Goal: Task Accomplishment & Management: Use online tool/utility

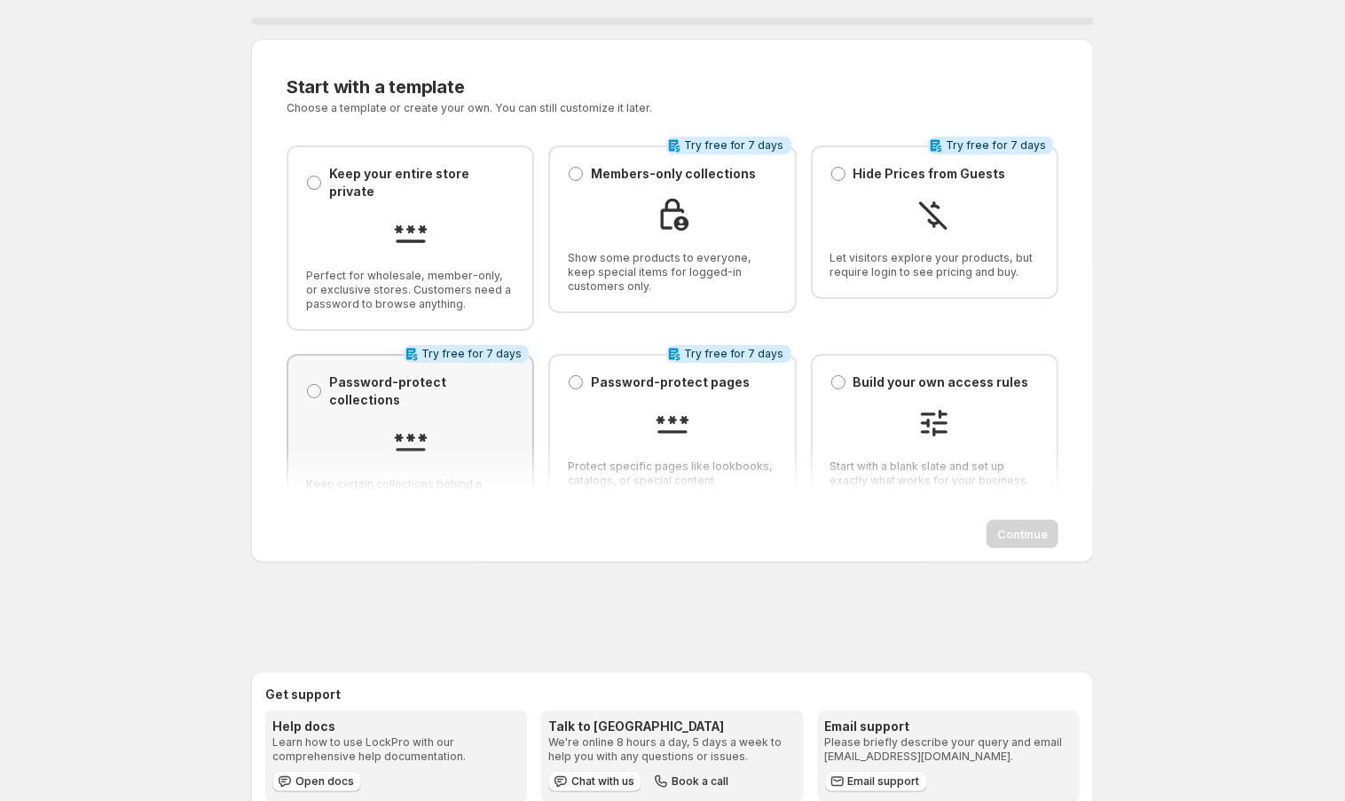
click at [485, 423] on div at bounding box center [410, 443] width 208 height 40
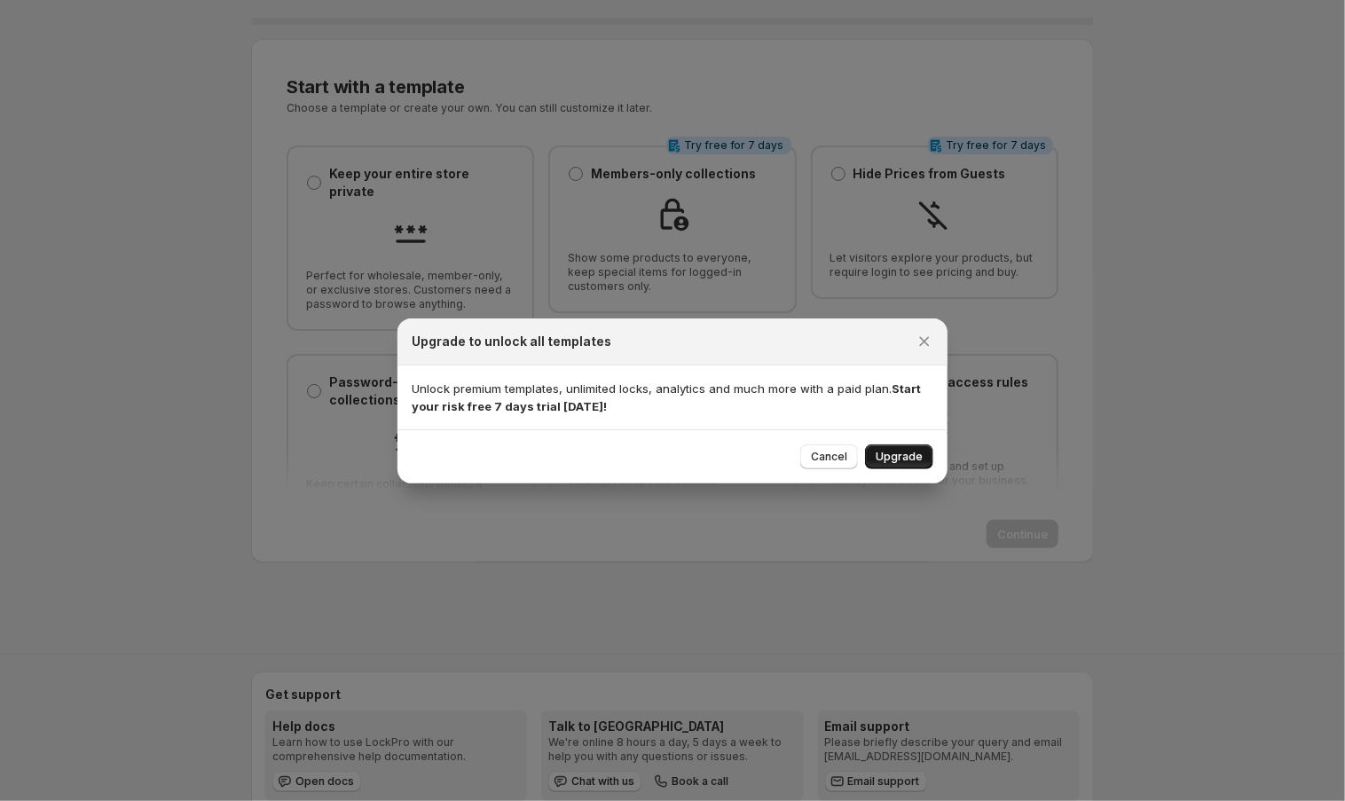
click at [890, 460] on span "Upgrade" at bounding box center [899, 457] width 47 height 14
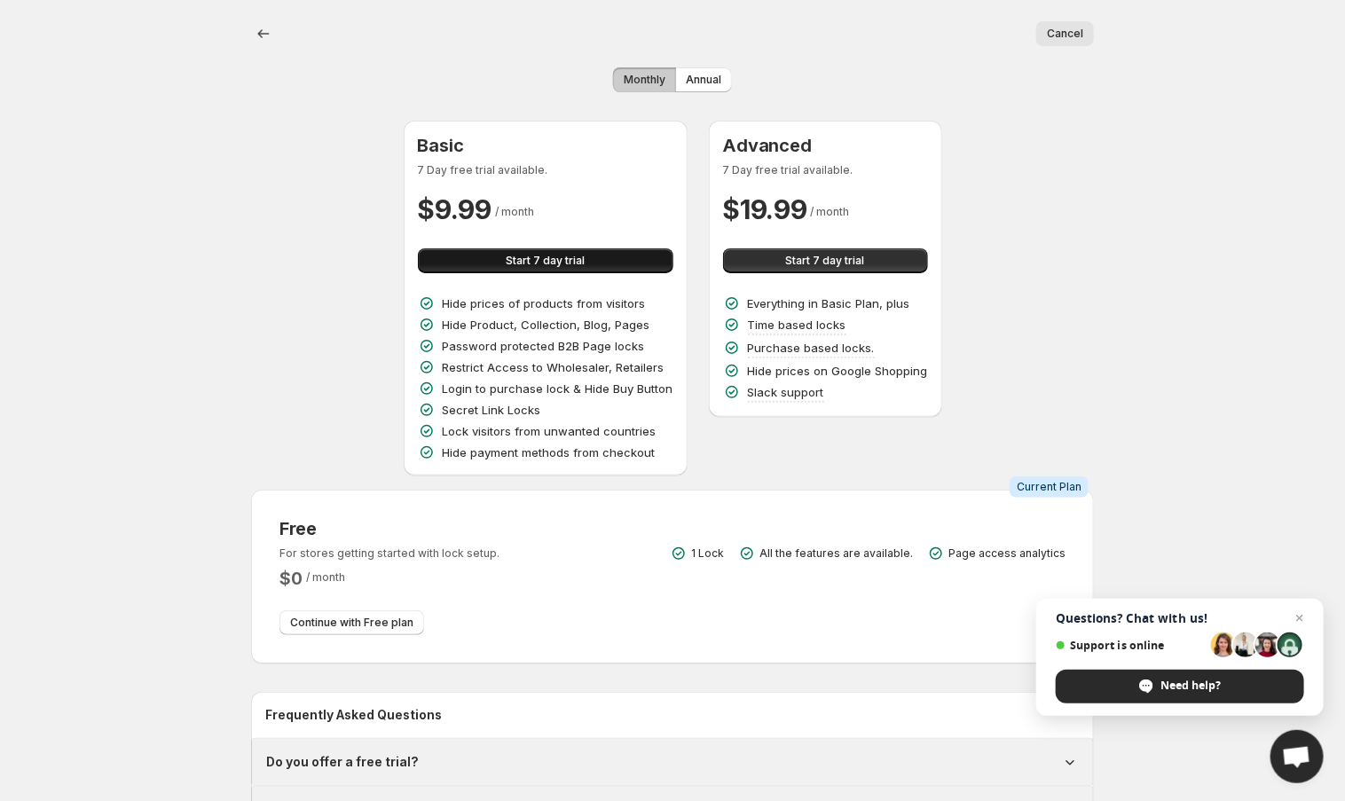
click at [528, 259] on span "Start 7 day trial" at bounding box center [545, 261] width 79 height 14
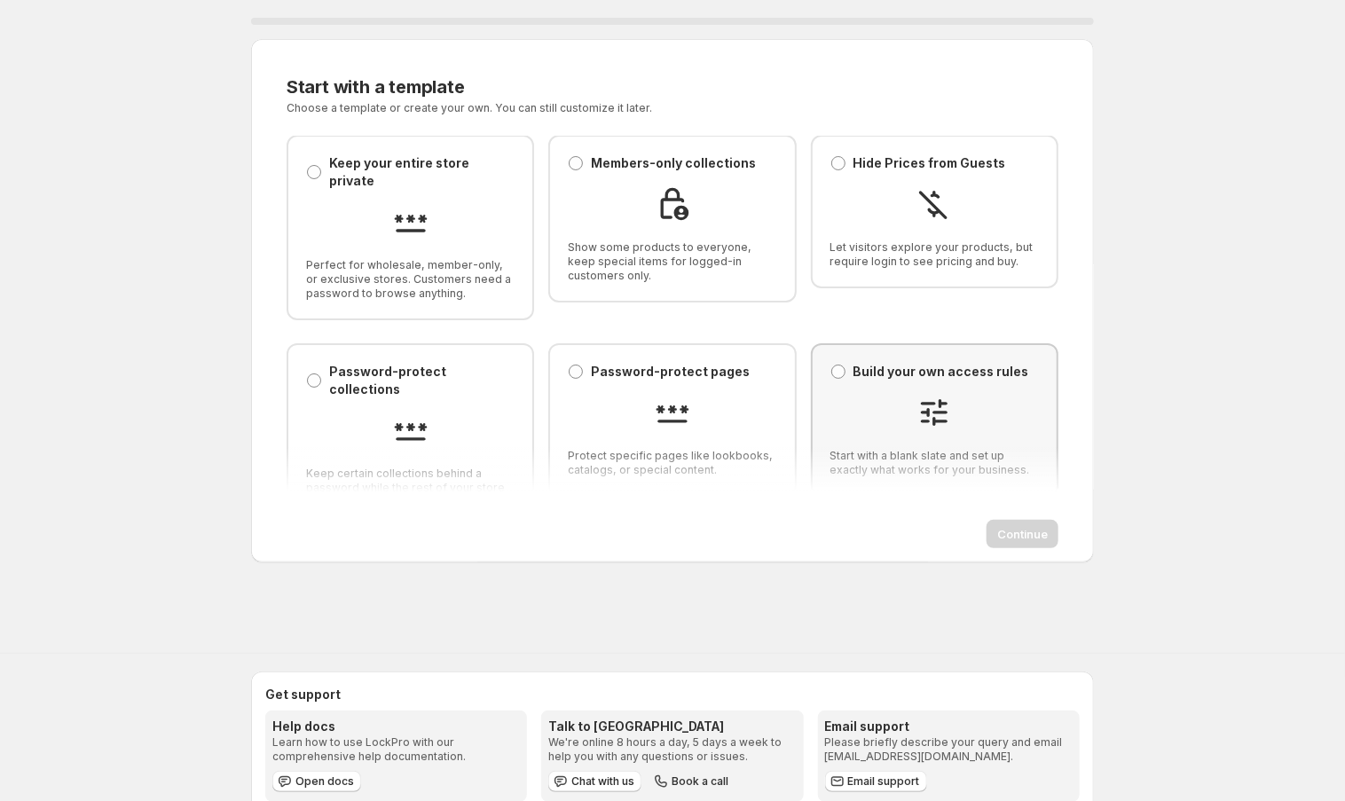
scroll to position [9, 0]
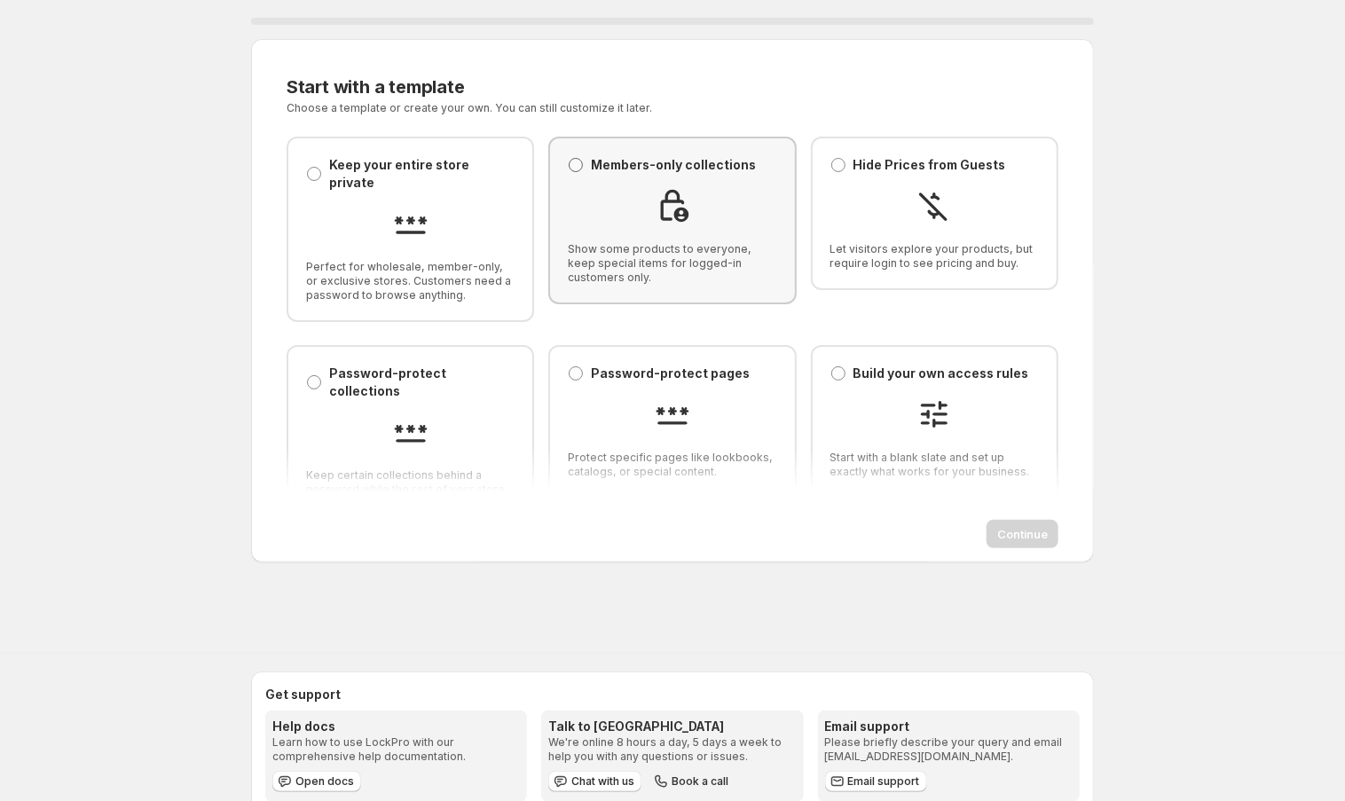
click at [576, 161] on span at bounding box center [576, 165] width 14 height 14
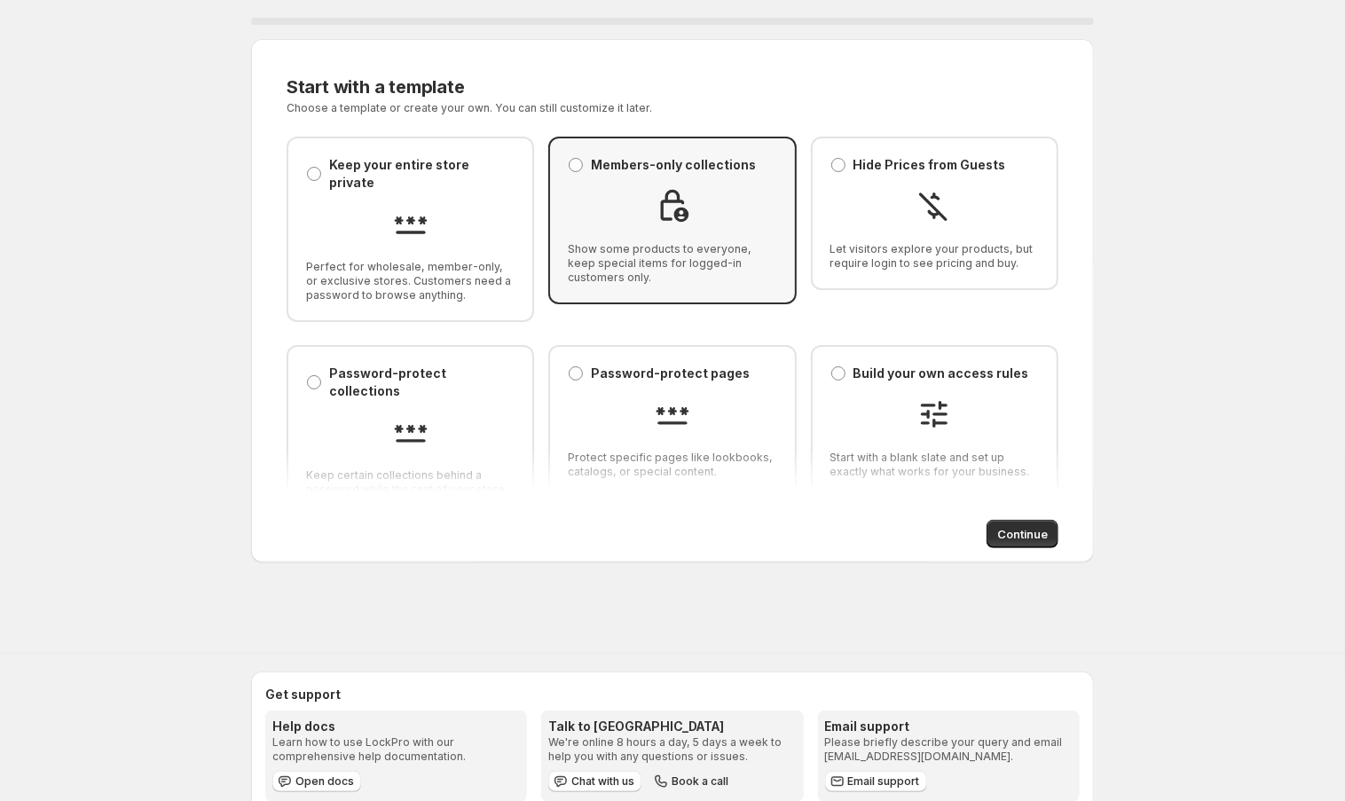
click at [584, 168] on div "Members-only collections Members-only collections" at bounding box center [662, 165] width 188 height 18
click at [167, 163] on div "0 % Start with a template. This page is ready Start with a template Choose a te…" at bounding box center [672, 304] width 1345 height 609
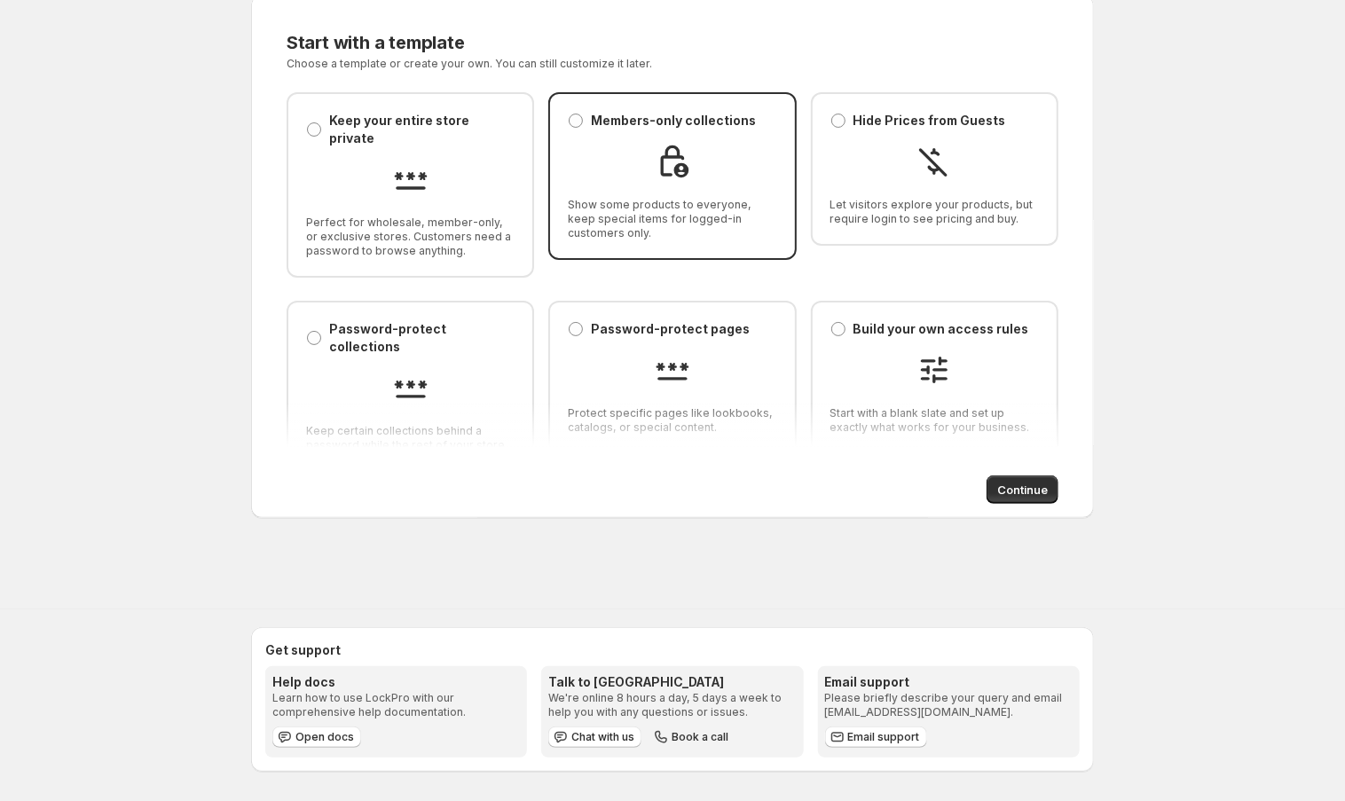
scroll to position [43, 0]
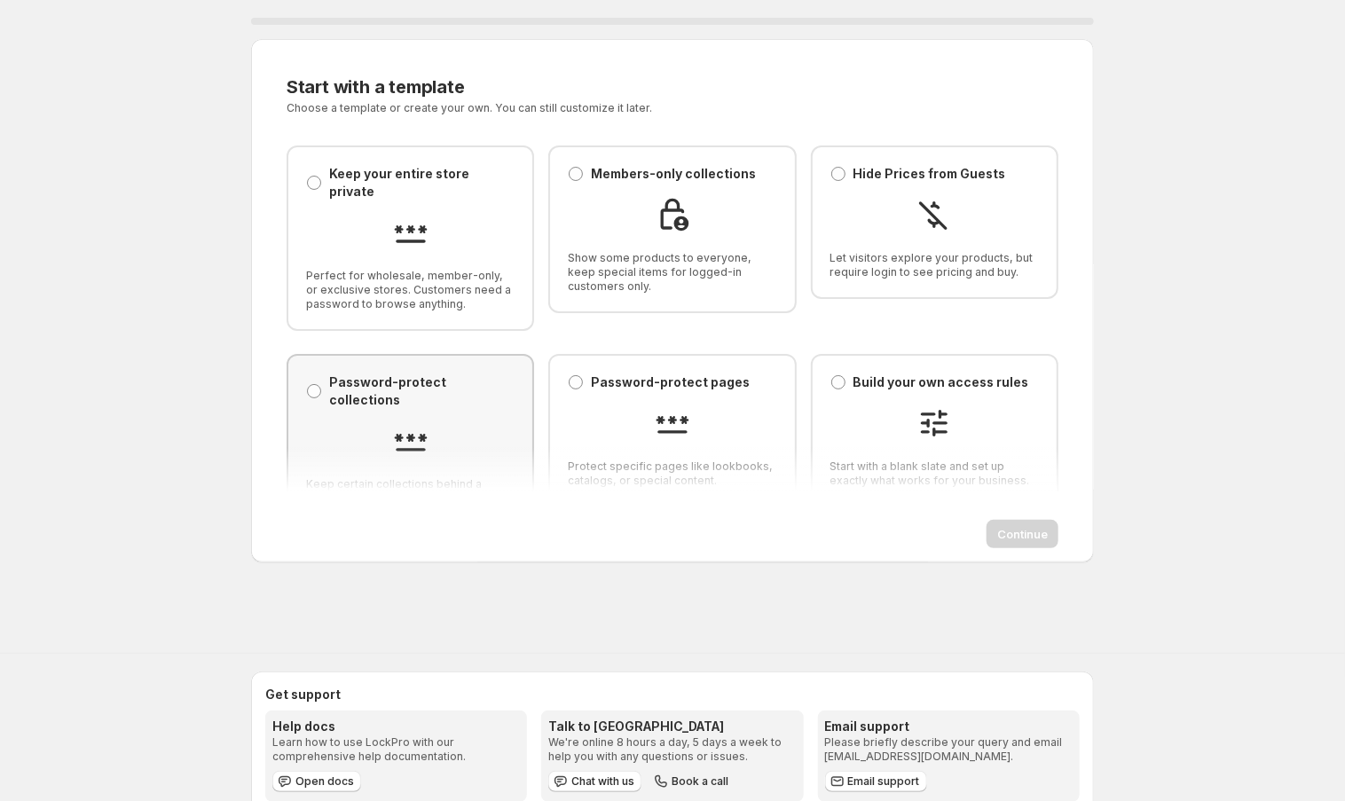
click at [466, 423] on div at bounding box center [410, 443] width 208 height 40
click at [1010, 534] on span "Continue" at bounding box center [1022, 534] width 51 height 18
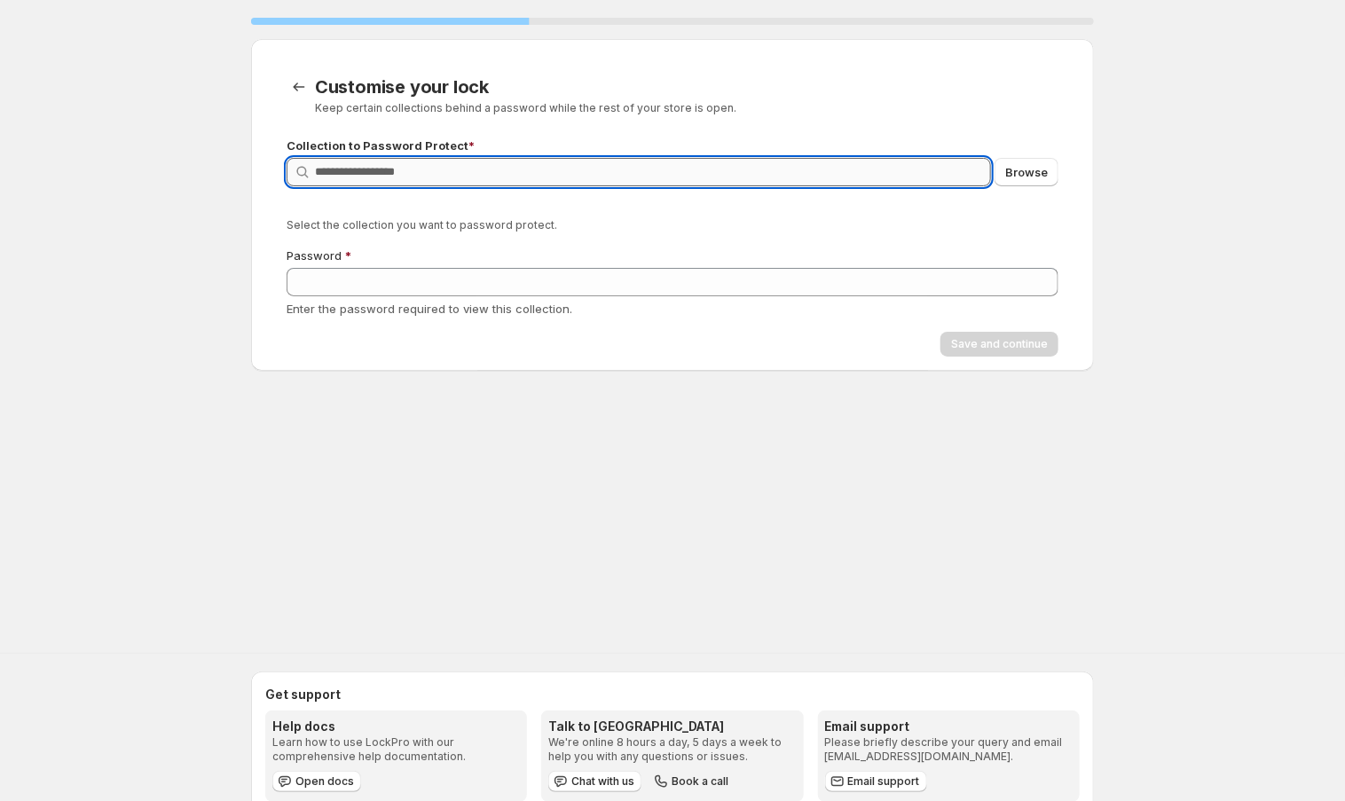
click at [527, 162] on input "Query" at bounding box center [653, 172] width 676 height 28
type input "*"
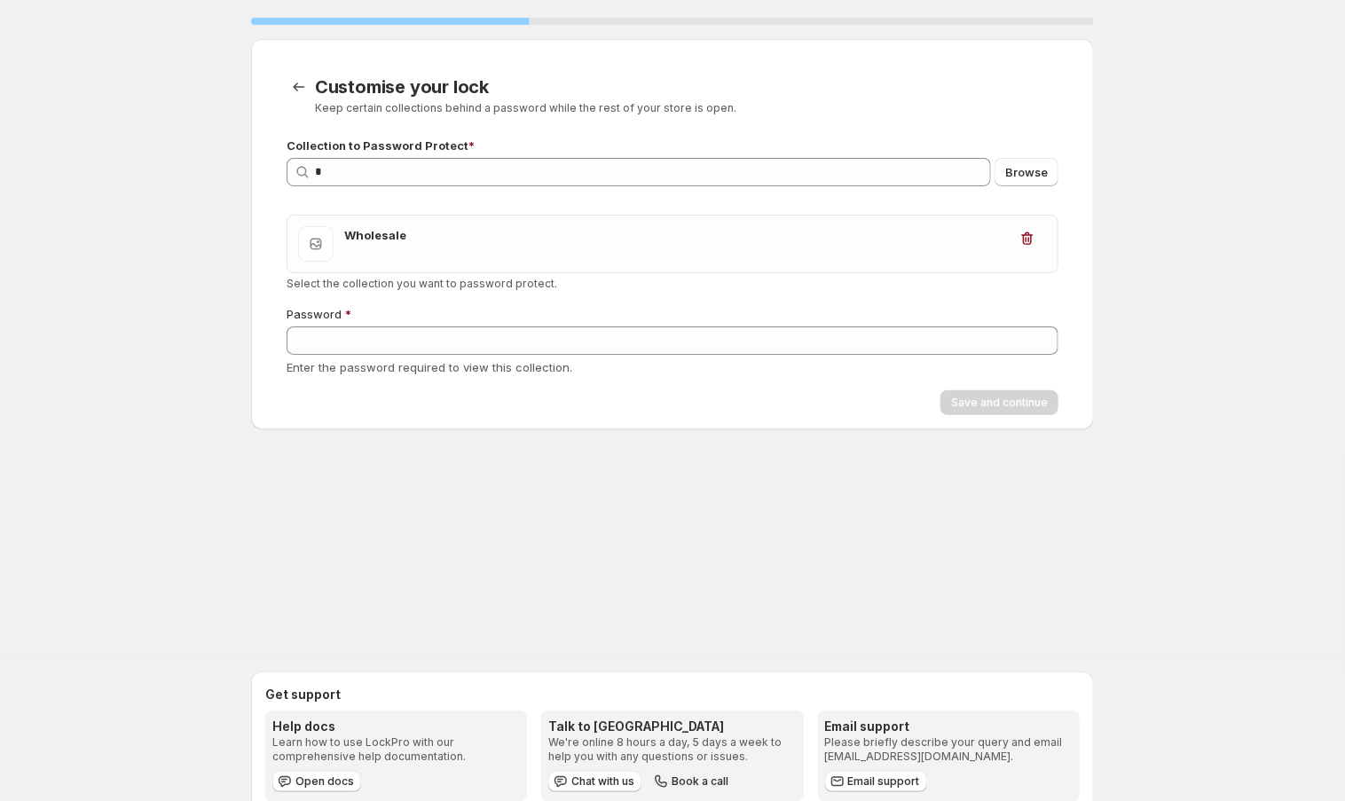
click at [438, 287] on p "Select the collection you want to password protect." at bounding box center [673, 284] width 772 height 14
click at [438, 318] on div "Password" at bounding box center [673, 314] width 772 height 18
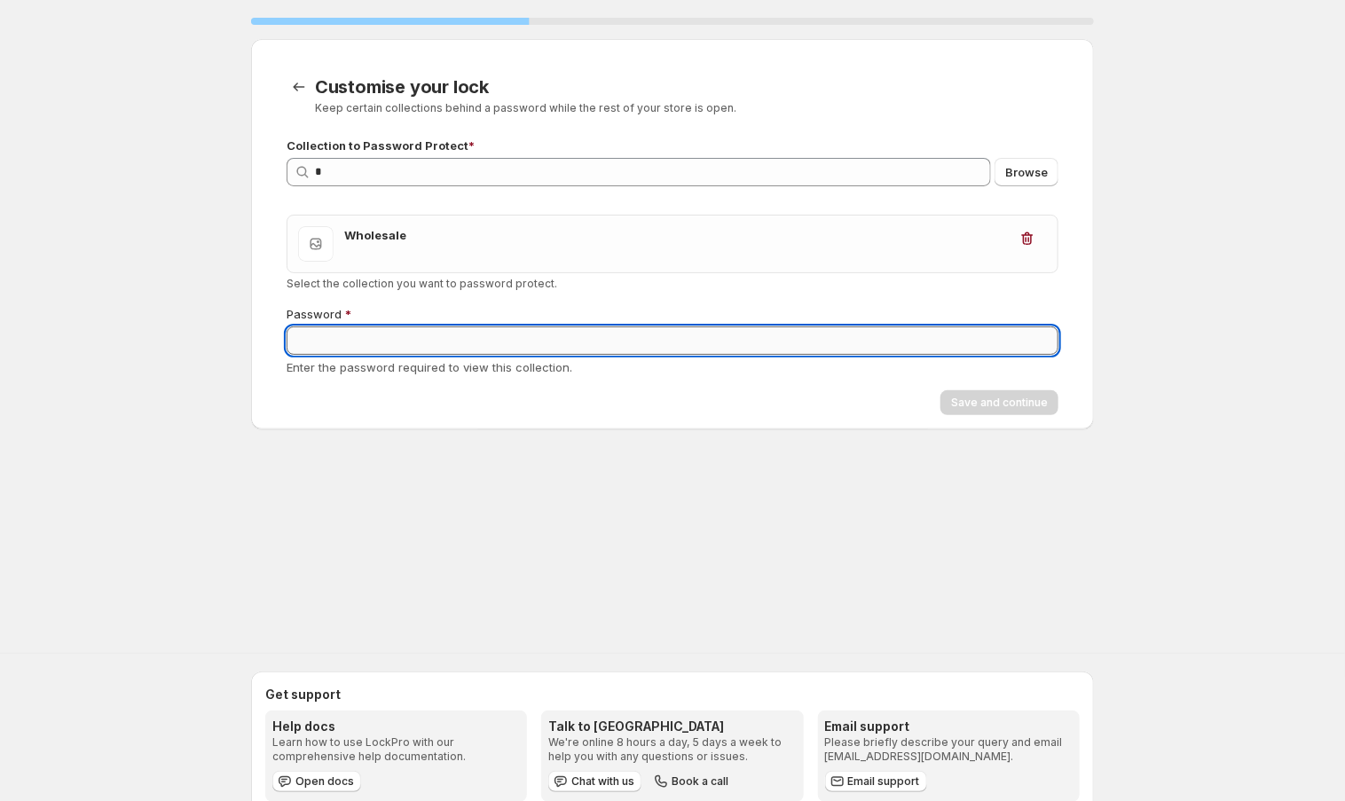
click at [438, 338] on input "Password" at bounding box center [673, 340] width 772 height 28
type input "****"
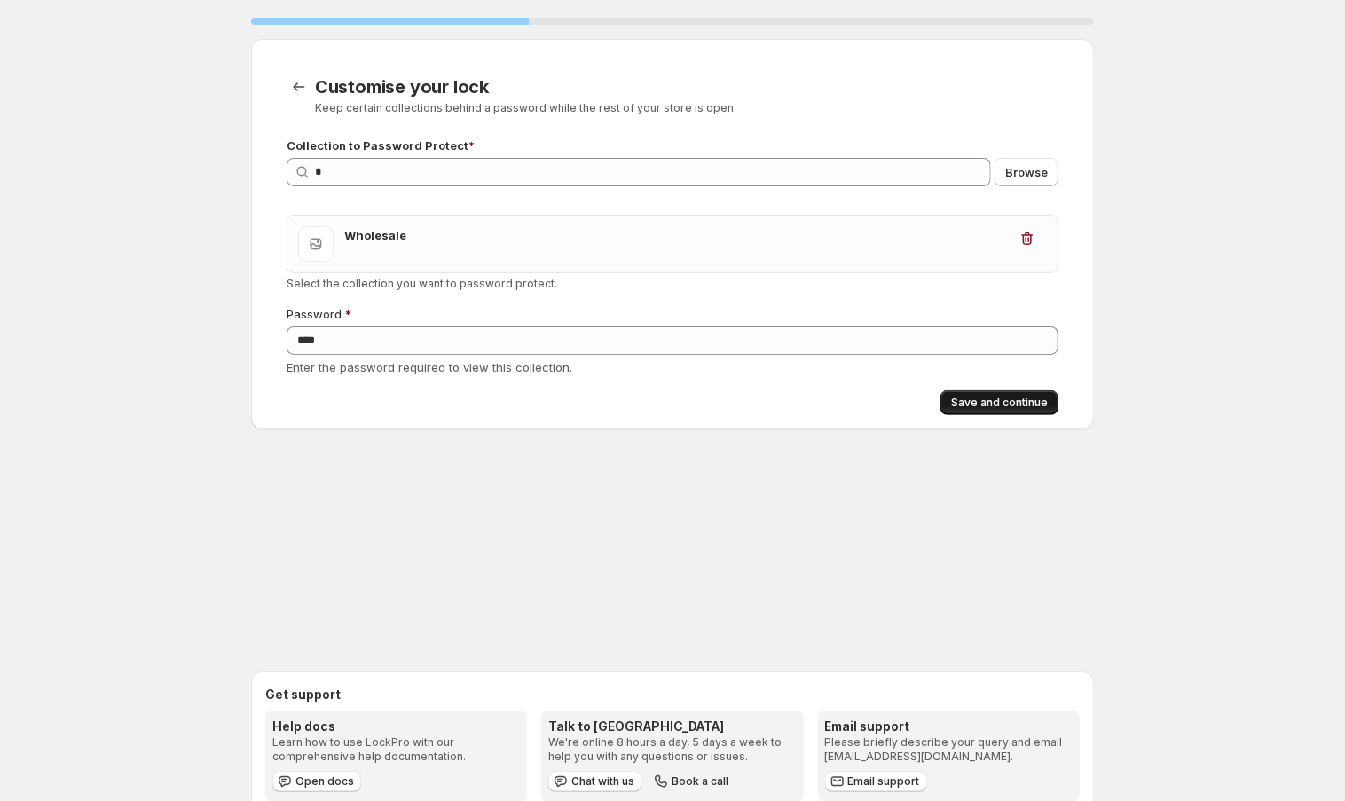
click at [969, 401] on span "Save and continue" at bounding box center [999, 403] width 97 height 14
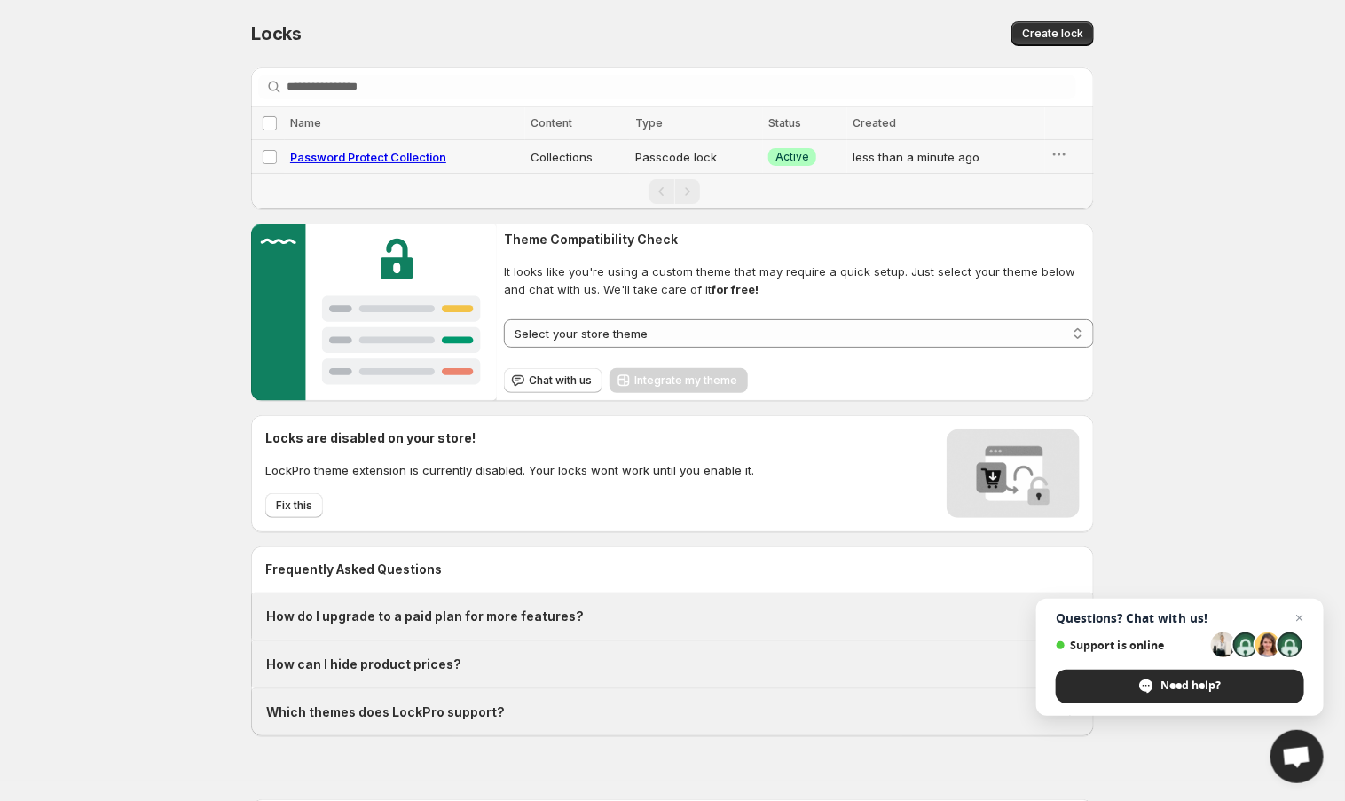
click at [386, 145] on td "Password Protect Collection" at bounding box center [405, 157] width 240 height 34
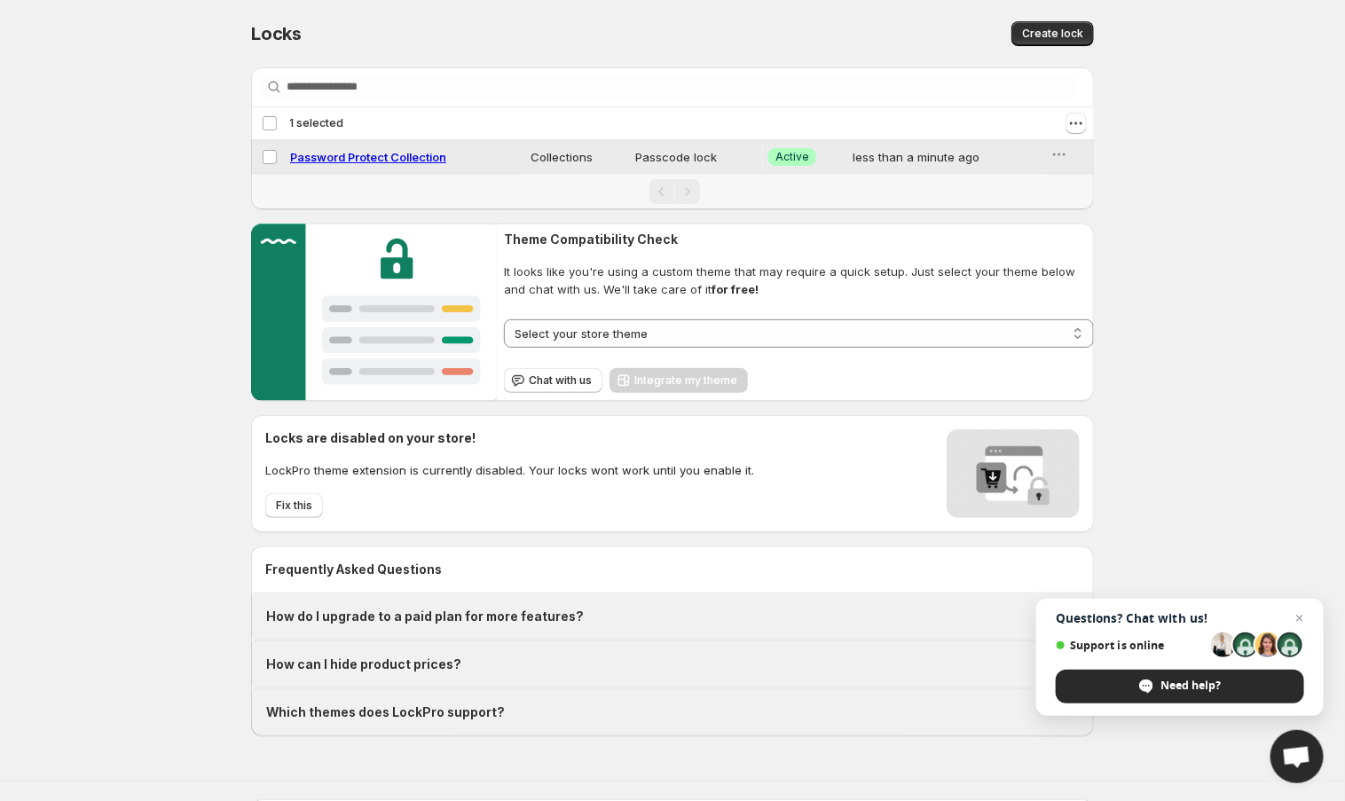
click at [374, 150] on span "Password Protect Collection" at bounding box center [368, 157] width 156 height 14
select select "**********"
select select "******"
